Goal: Transaction & Acquisition: Purchase product/service

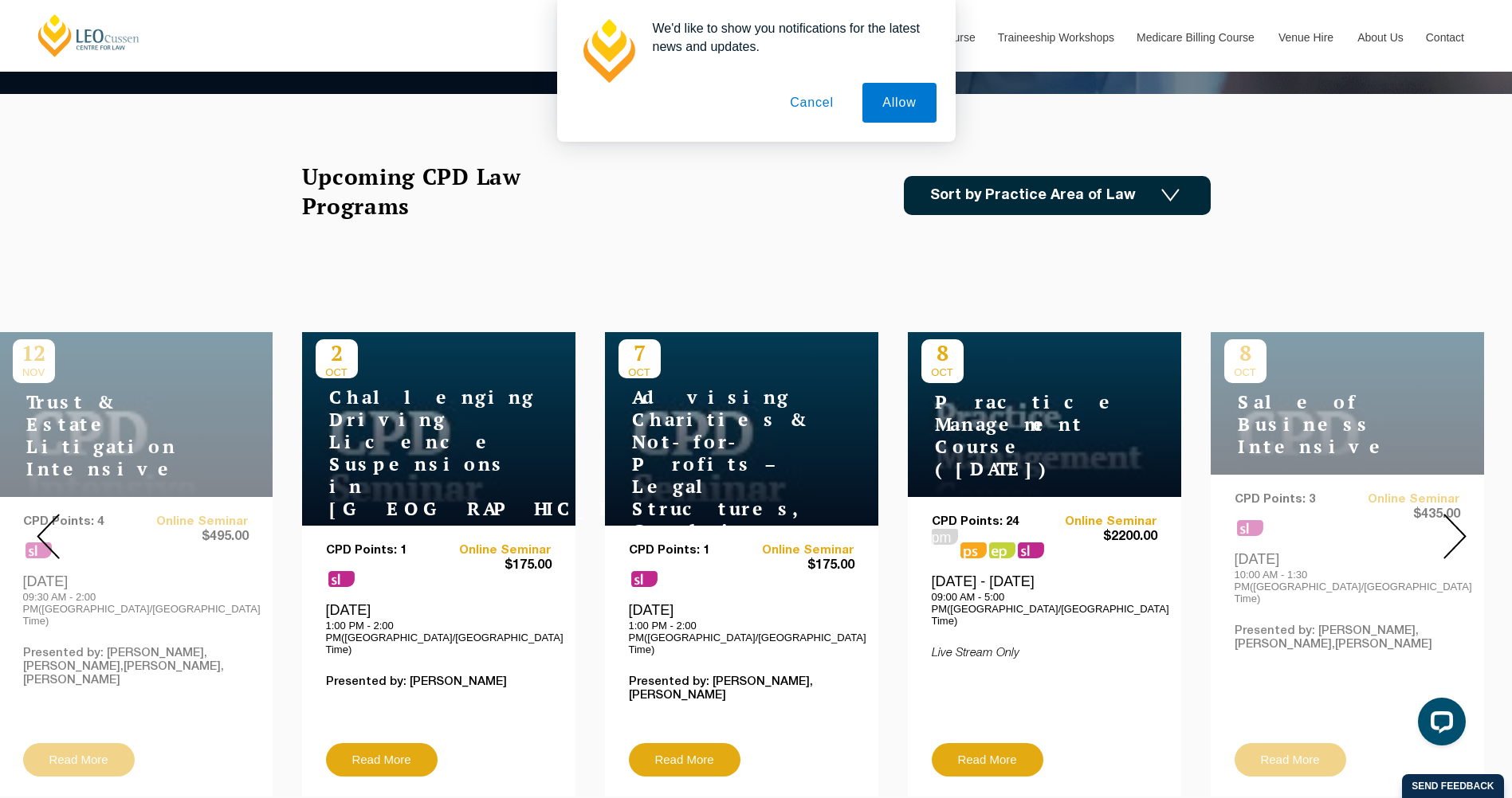
scroll to position [478, 0]
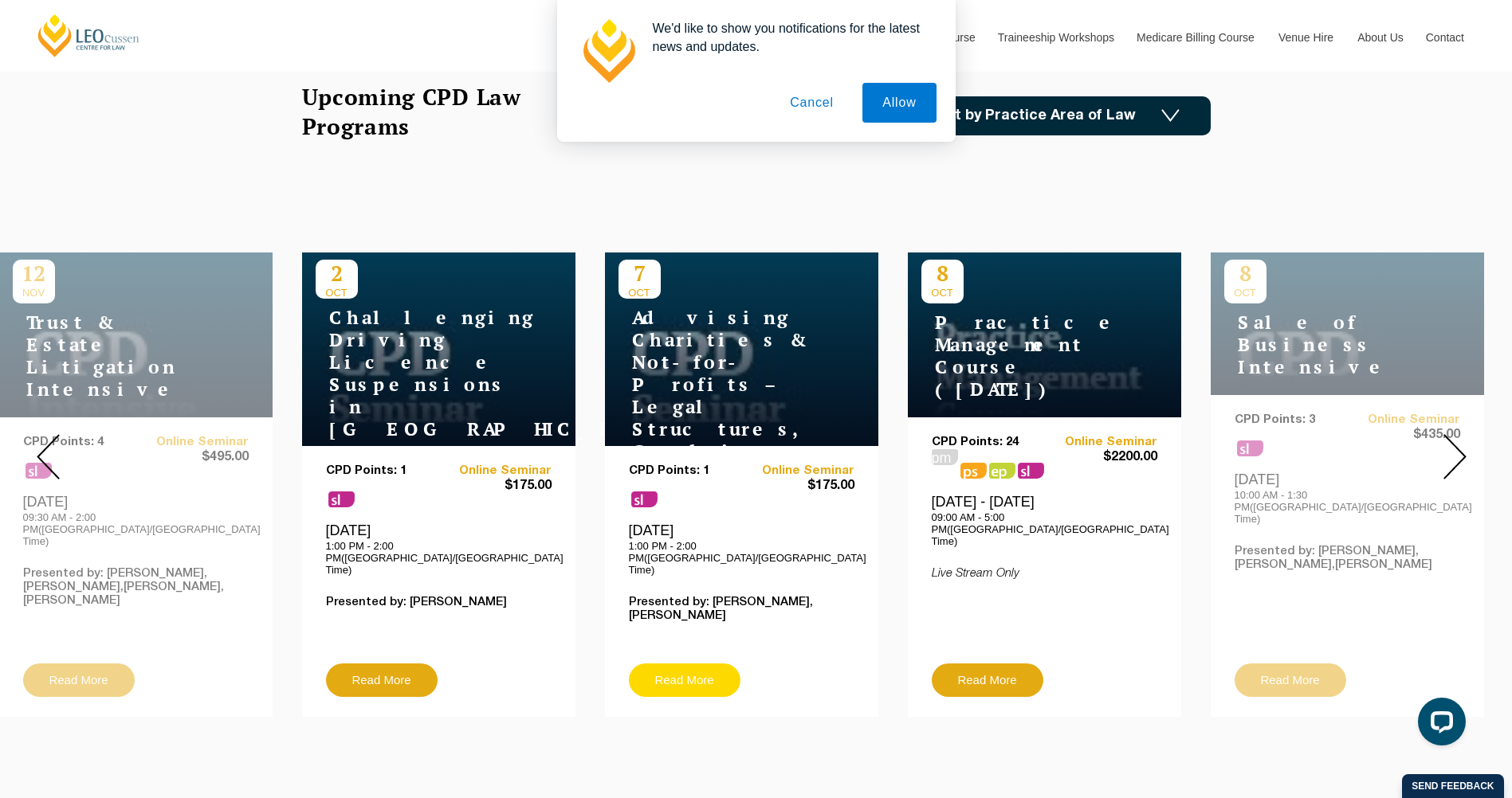
click at [675, 664] on link "Read More" at bounding box center [685, 680] width 112 height 34
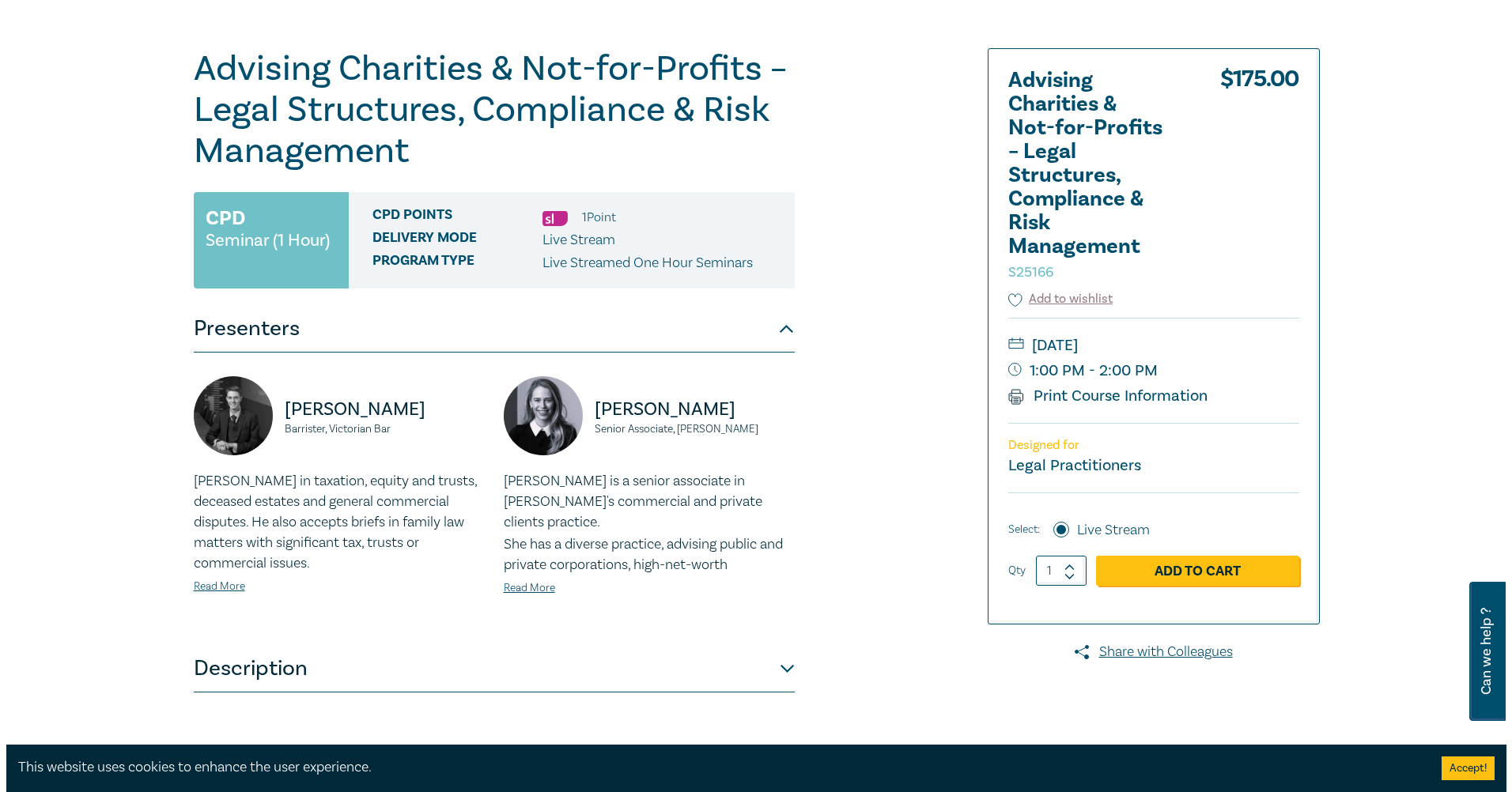
scroll to position [316, 0]
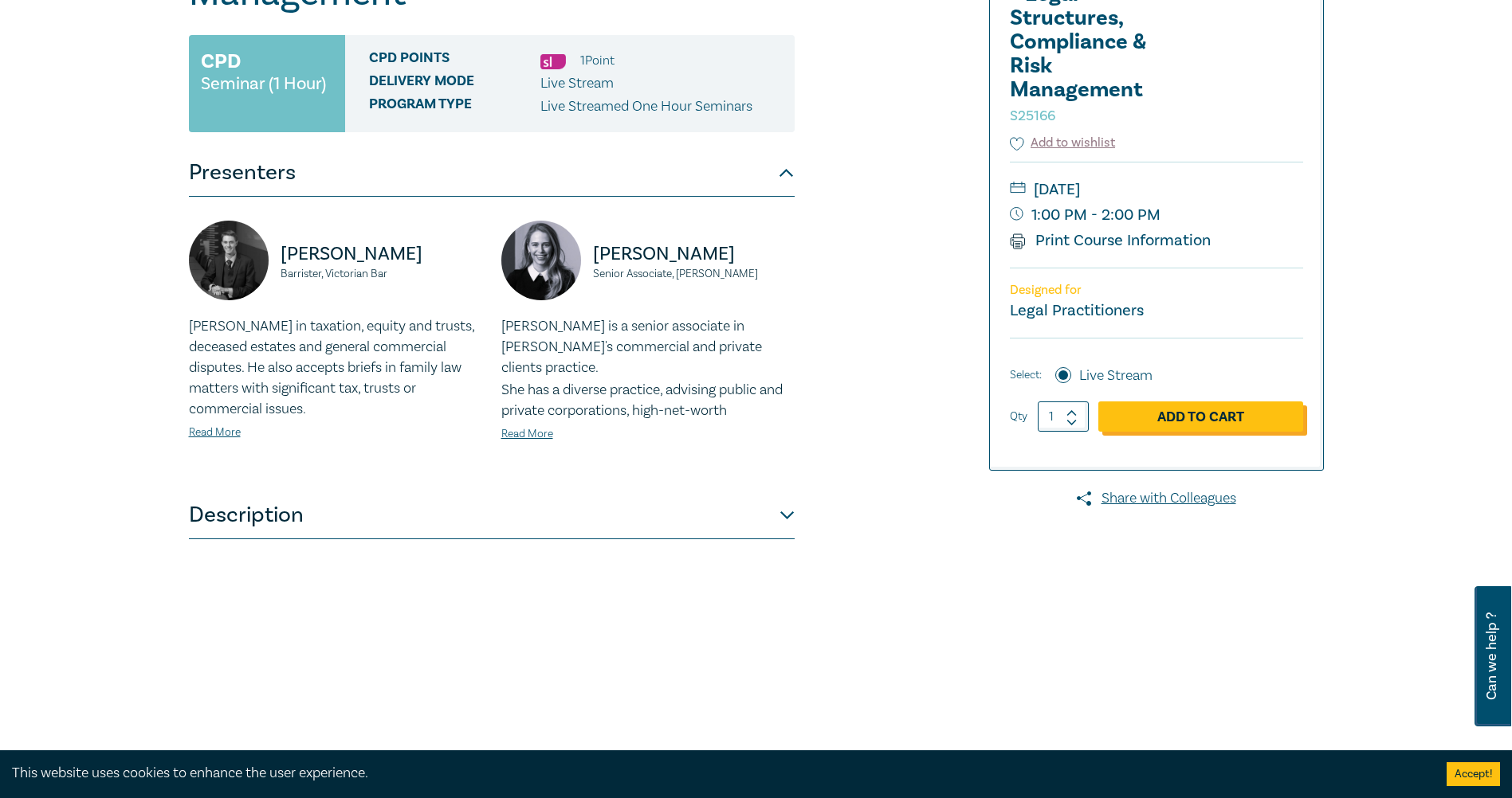
click at [1126, 423] on link "Add to Cart" at bounding box center [1201, 416] width 205 height 30
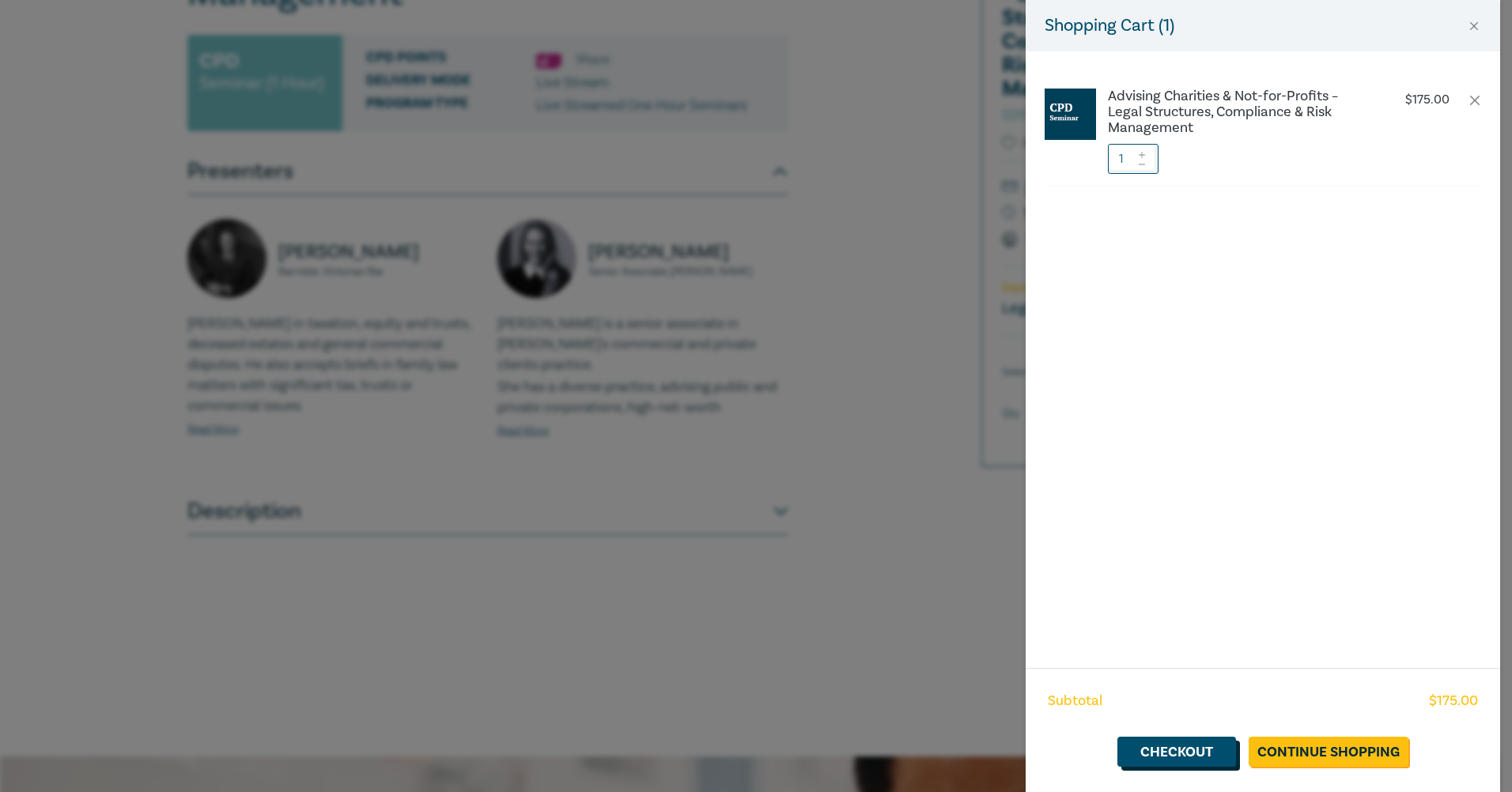
click at [1197, 757] on link "Checkout" at bounding box center [1177, 752] width 119 height 30
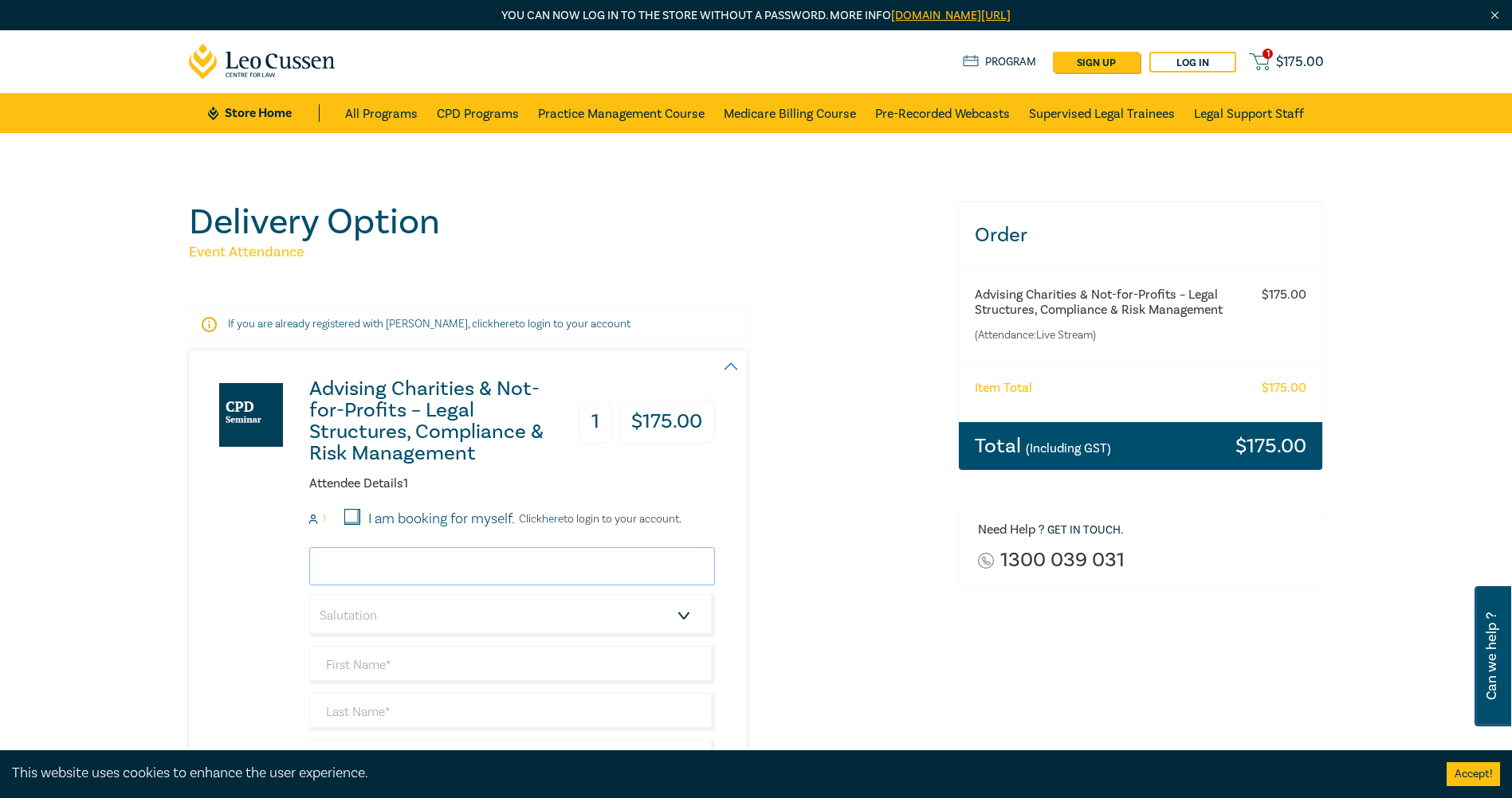
click at [481, 571] on input "email" at bounding box center [512, 566] width 406 height 39
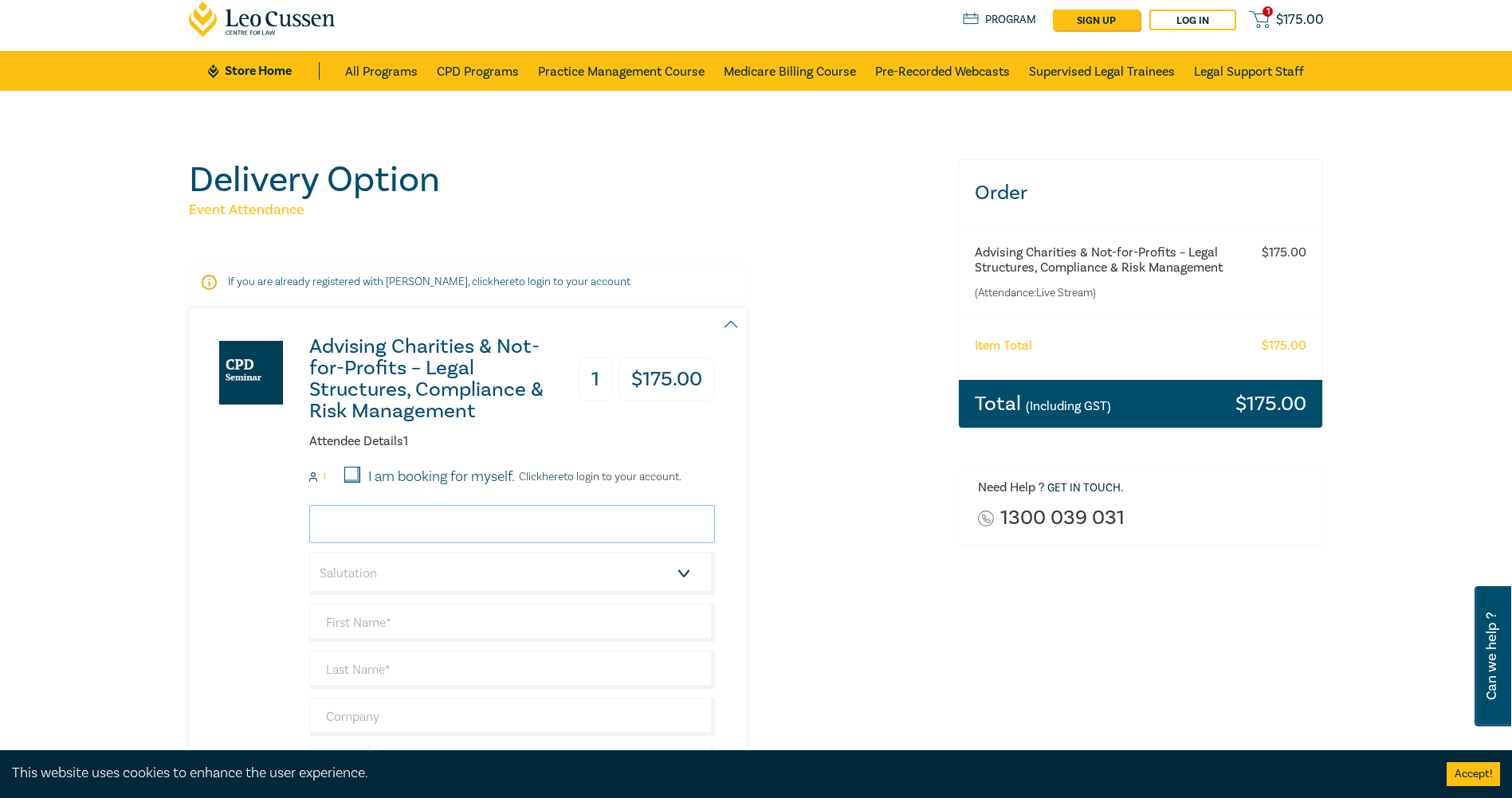
scroll to position [80, 0]
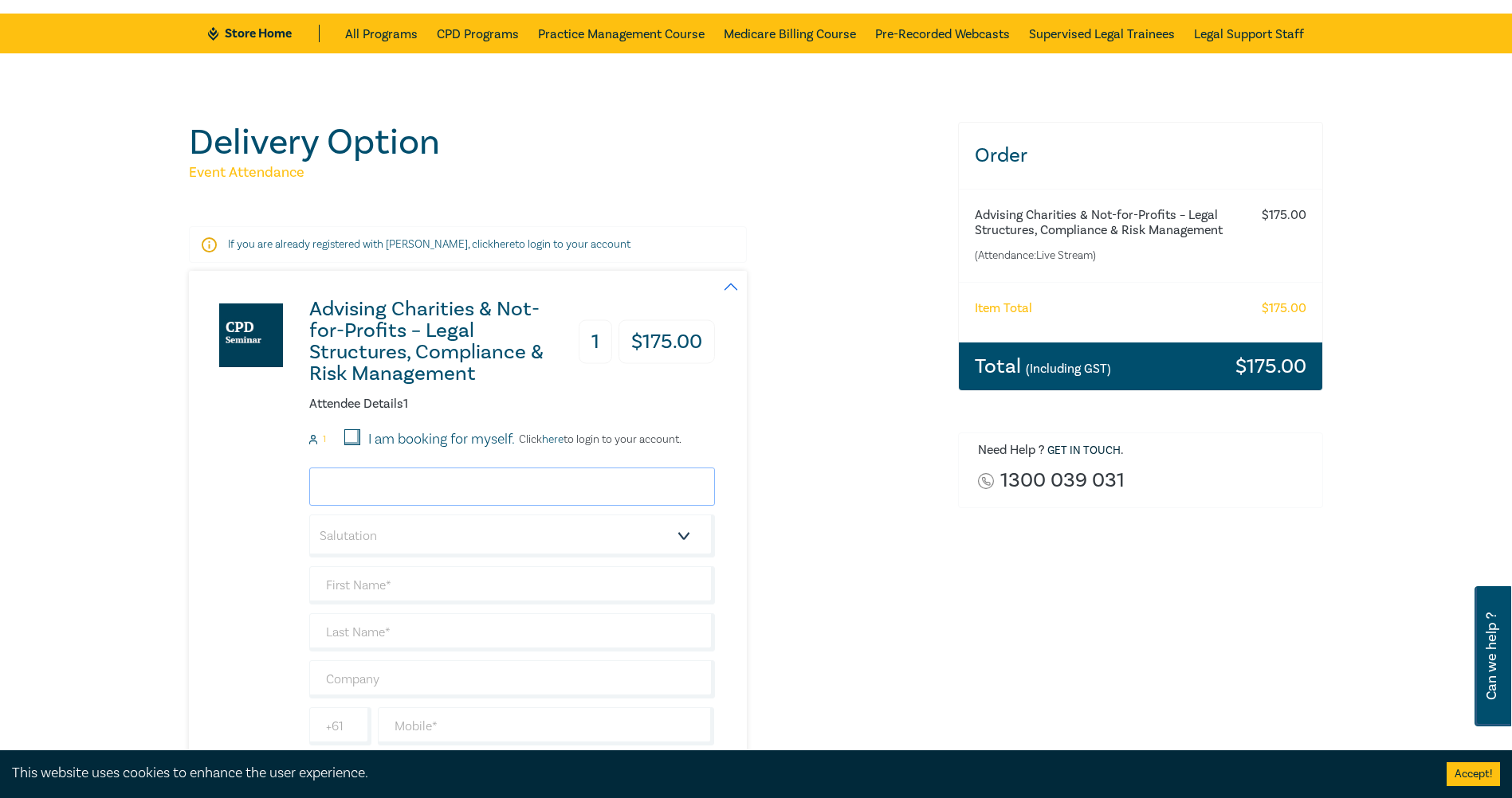
click at [432, 491] on input "email" at bounding box center [512, 487] width 406 height 39
type input "admin@brandpartners.com.au"
type input "Rosa"
type input "Evans"
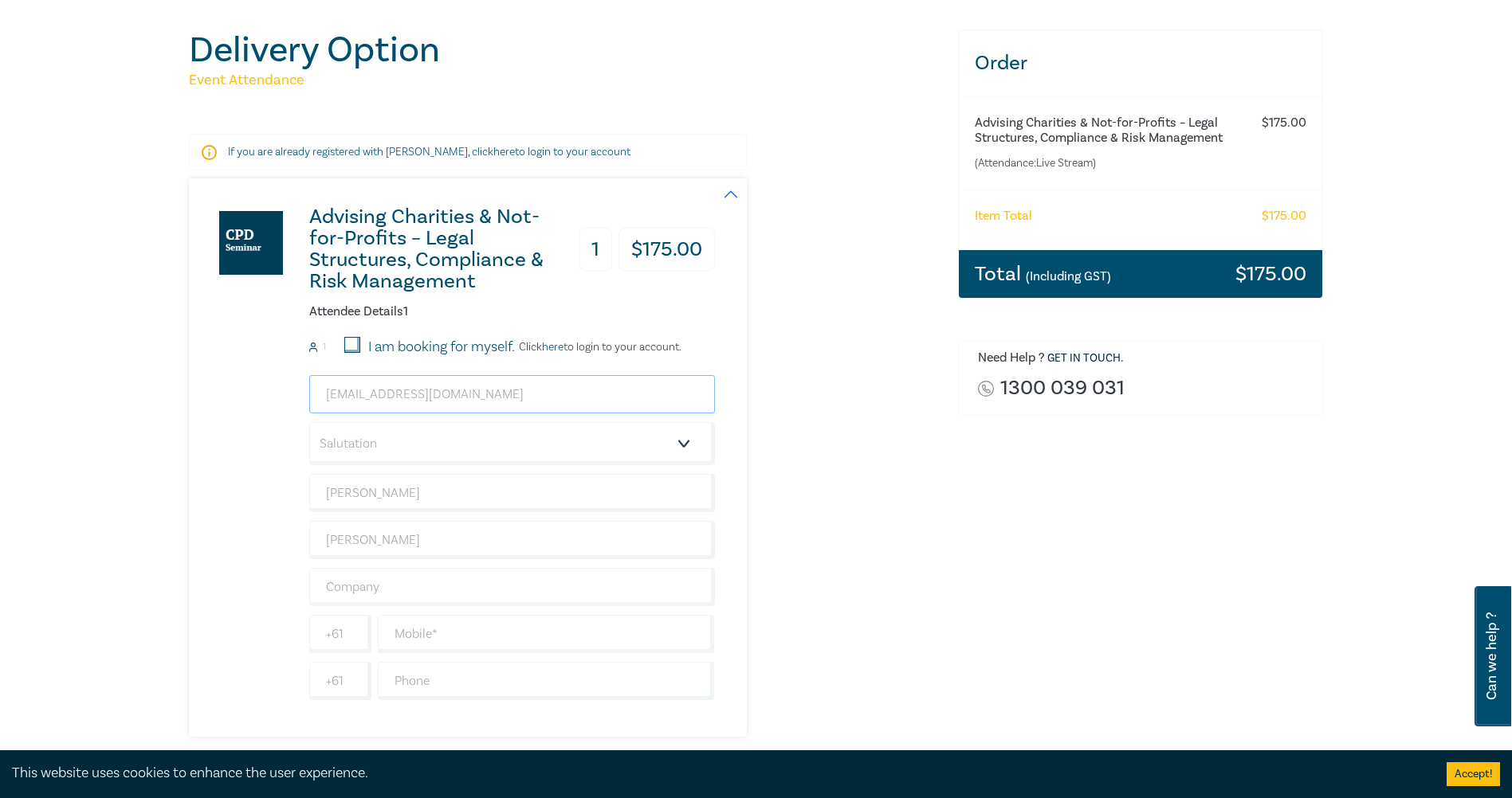
scroll to position [318, 0]
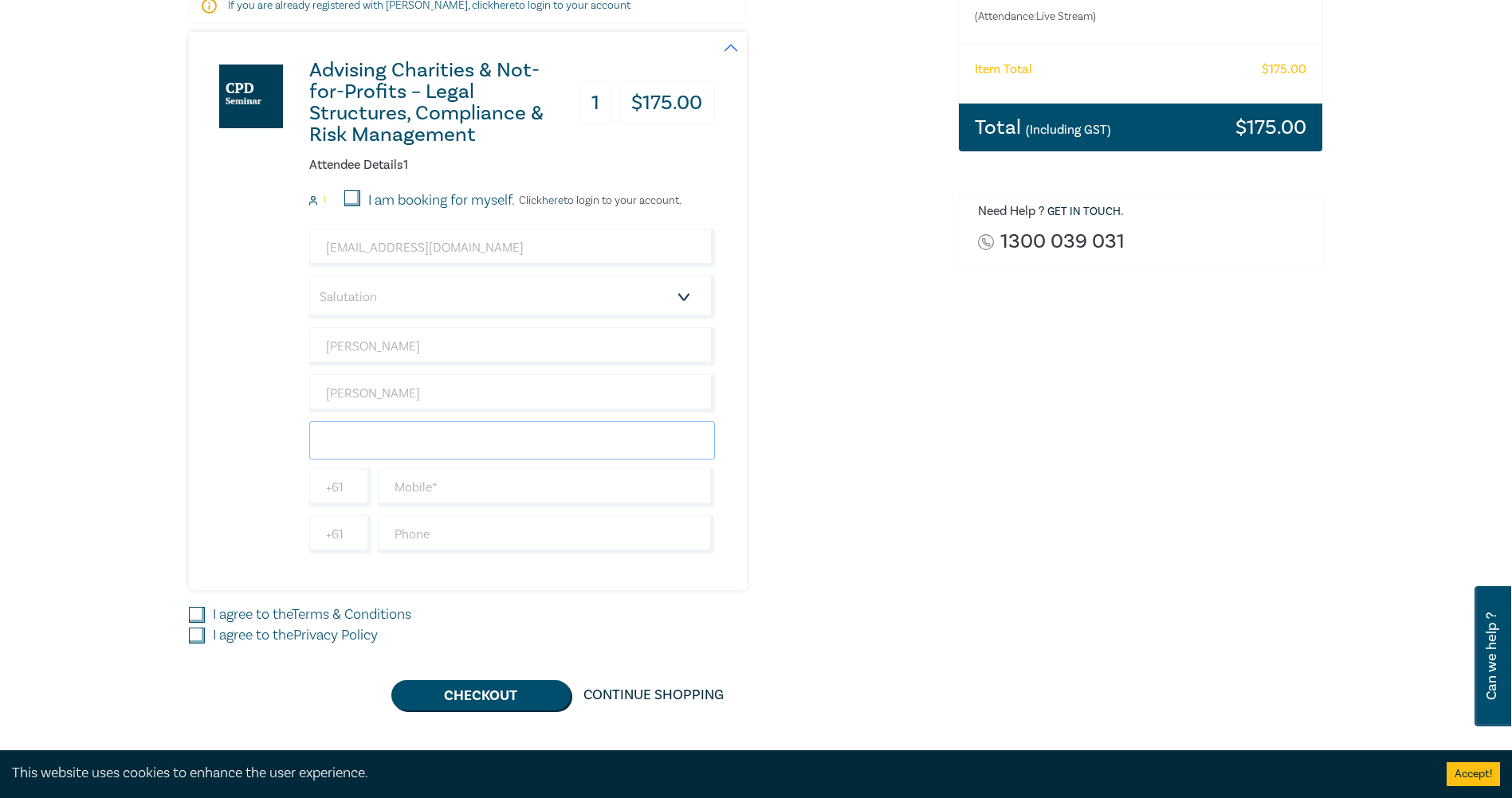
click at [421, 454] on input "text" at bounding box center [512, 441] width 406 height 39
type input "Brand Partners Commercial Lawyers"
click at [455, 486] on input "text" at bounding box center [546, 487] width 337 height 39
type input "0396025800"
click at [398, 527] on input "text" at bounding box center [546, 535] width 337 height 39
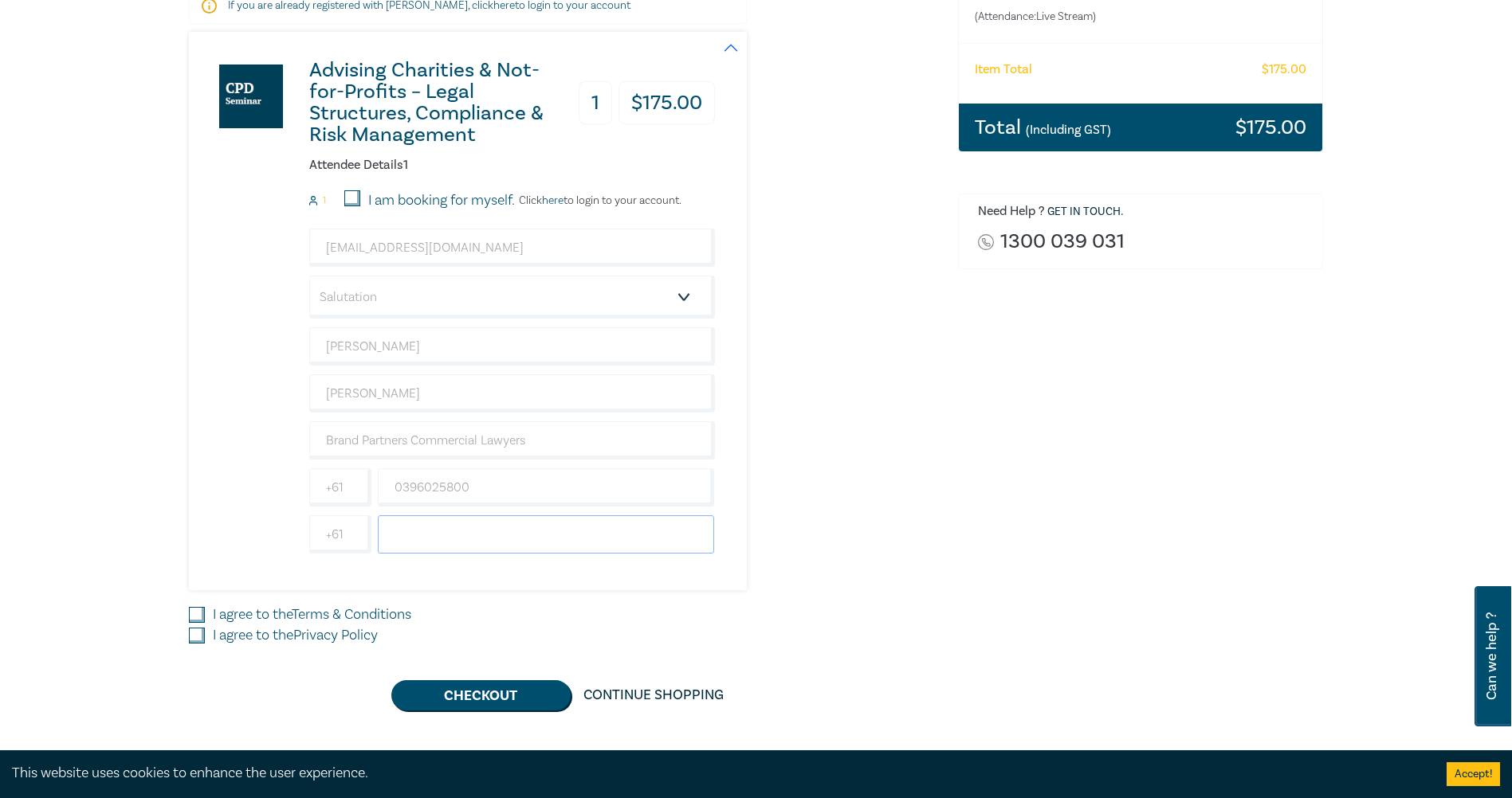
type input "0396025800"
click at [193, 615] on input "I agree to the Terms & Conditions" at bounding box center [197, 615] width 16 height 16
checkbox input "true"
click at [204, 647] on div "I agree to the Privacy Policy" at bounding box center [564, 635] width 750 height 20
click at [182, 633] on div "Delivery Option Event Attendance If you are already registered with Leo Cussen,…" at bounding box center [564, 297] width 770 height 828
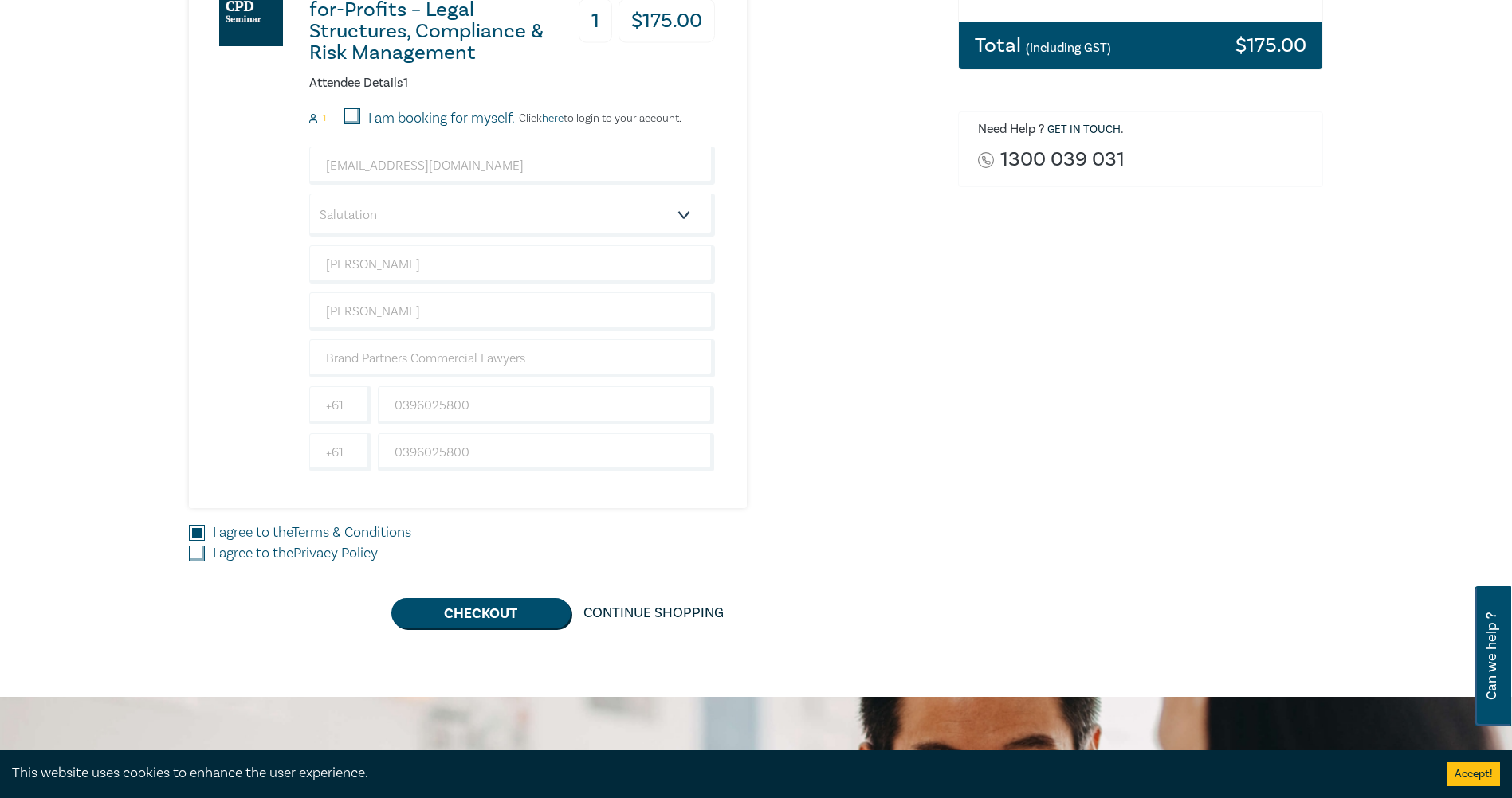
scroll to position [558, 0]
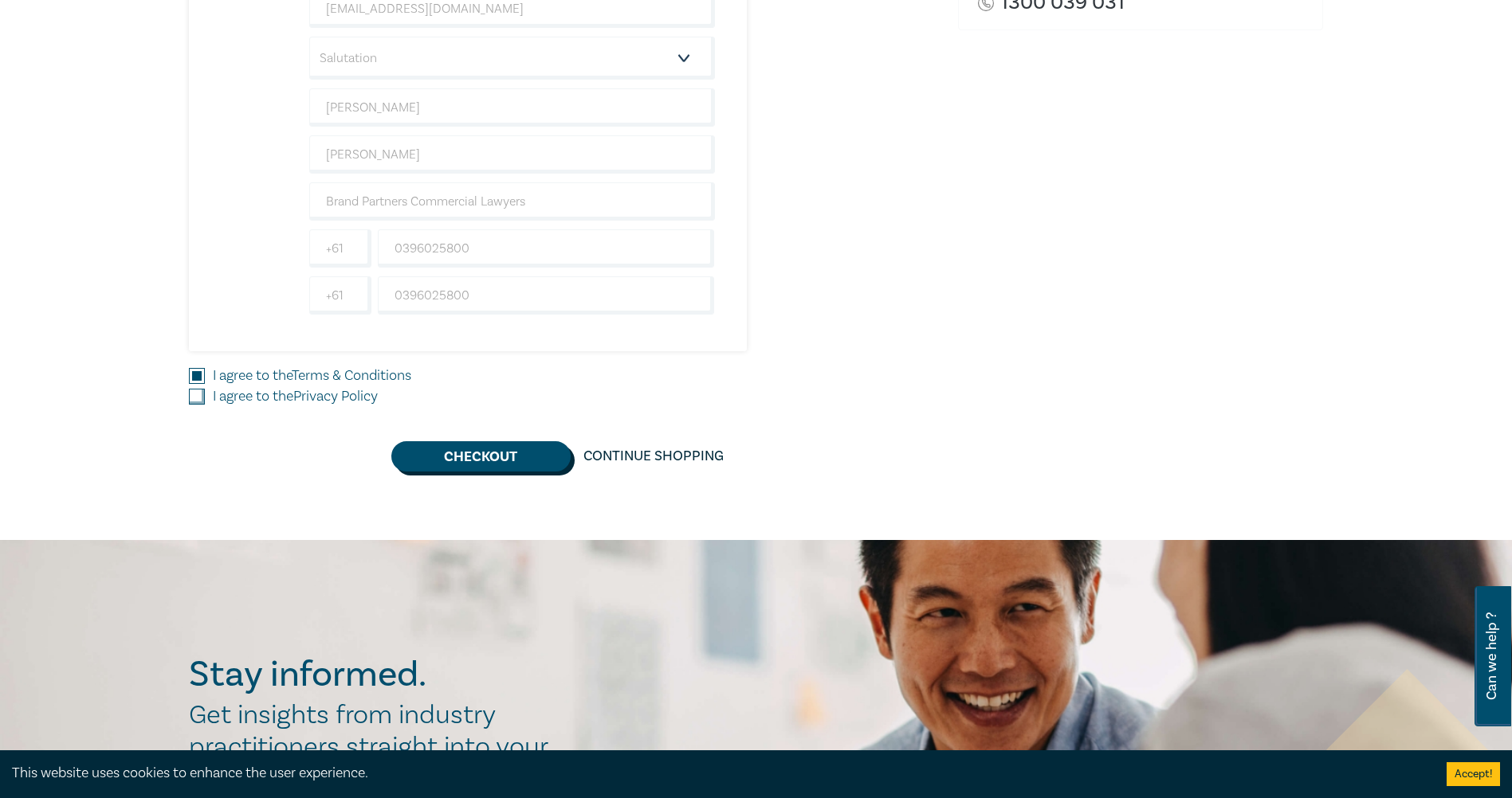
click at [517, 458] on button "Checkout" at bounding box center [481, 455] width 180 height 30
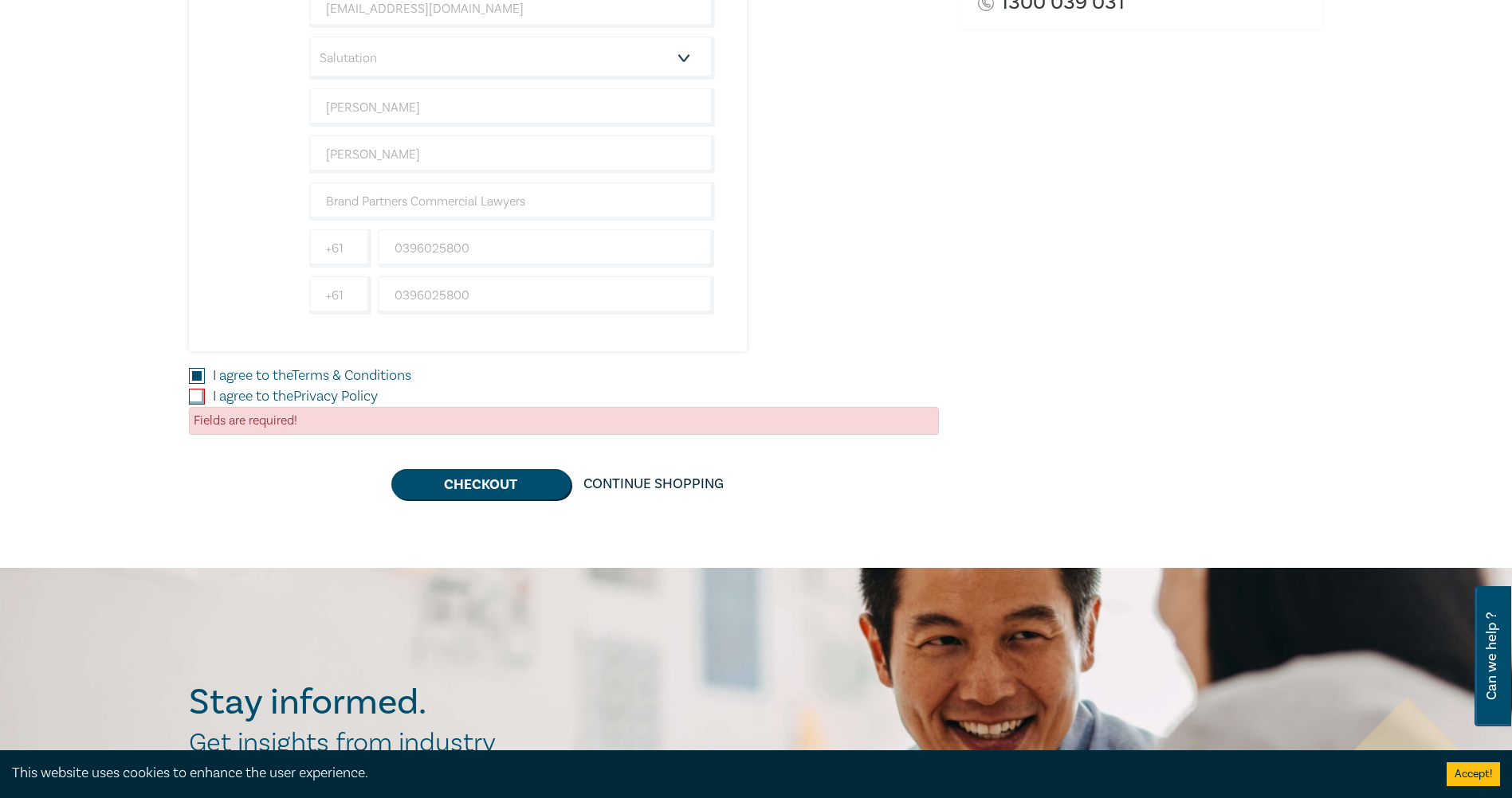
click at [193, 401] on input "I agree to the Privacy Policy" at bounding box center [197, 397] width 16 height 16
checkbox input "true"
click at [441, 491] on button "Checkout" at bounding box center [481, 483] width 180 height 30
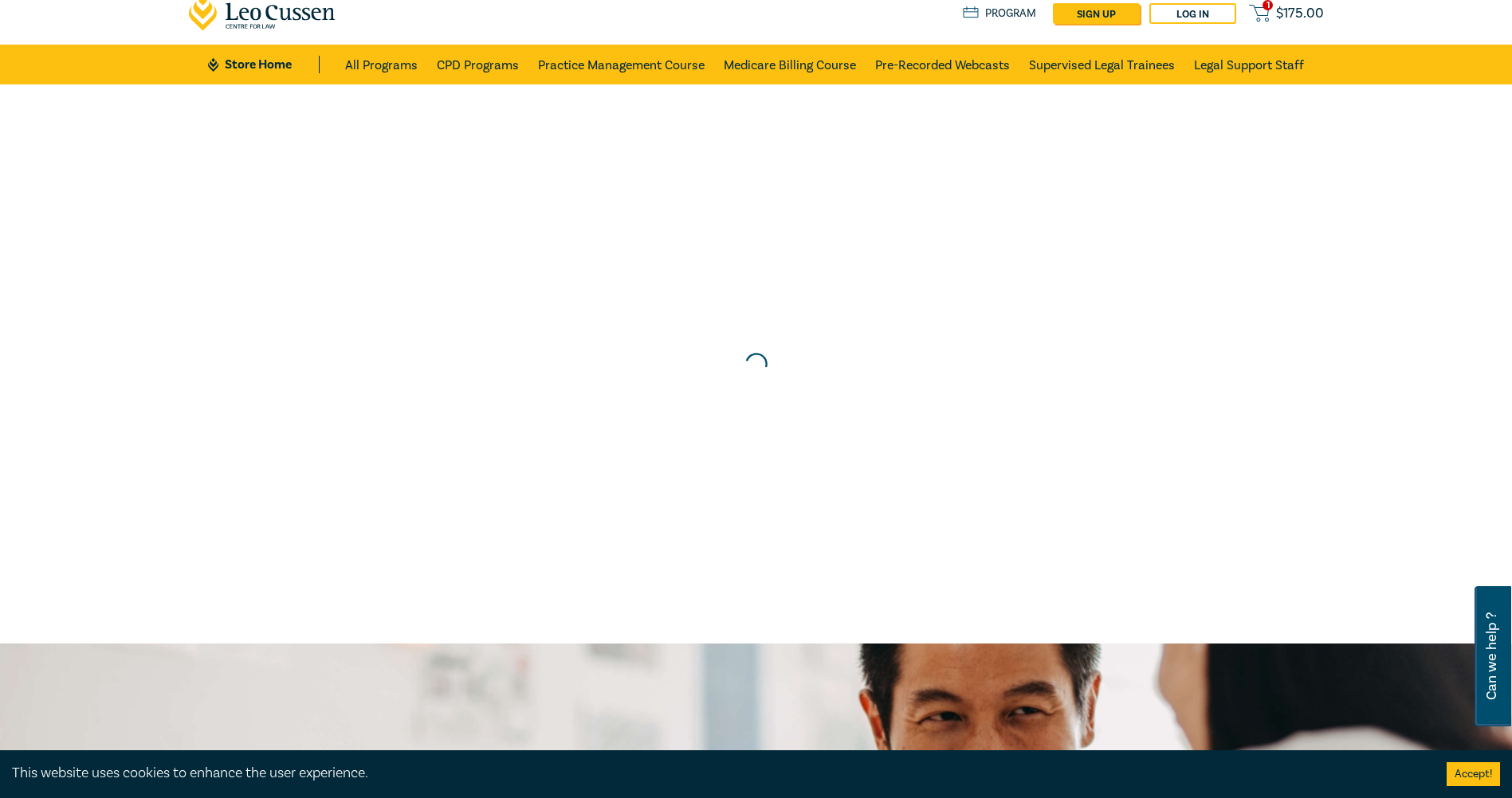
scroll to position [0, 0]
